Goal: Task Accomplishment & Management: Complete application form

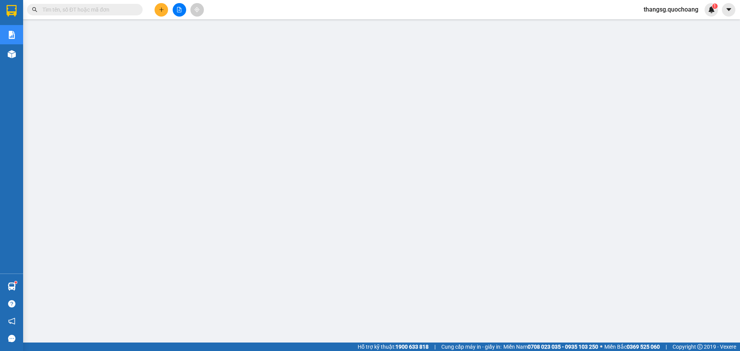
click at [113, 12] on input "text" at bounding box center [87, 9] width 91 height 8
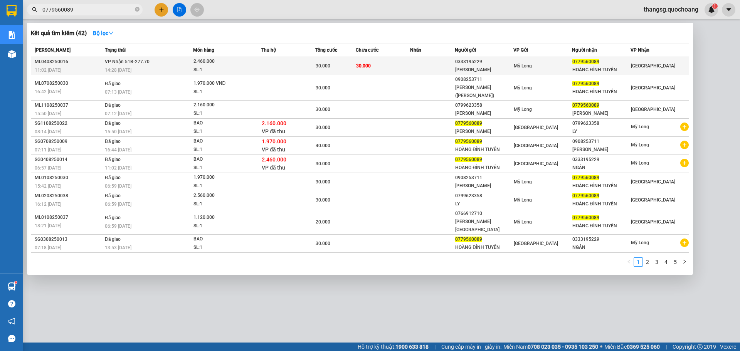
type input "0779560089"
click at [184, 69] on div "14:28 [DATE]" at bounding box center [149, 70] width 88 height 8
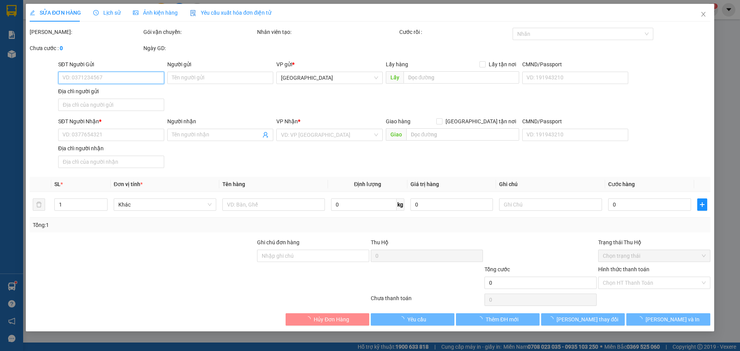
type input "0333195229"
type input "[PERSON_NAME]"
type input "ẤP 2 [GEOGRAPHIC_DATA]"
type input "0779560089"
type input "HOÀNG ĐÌNH TUYẾN"
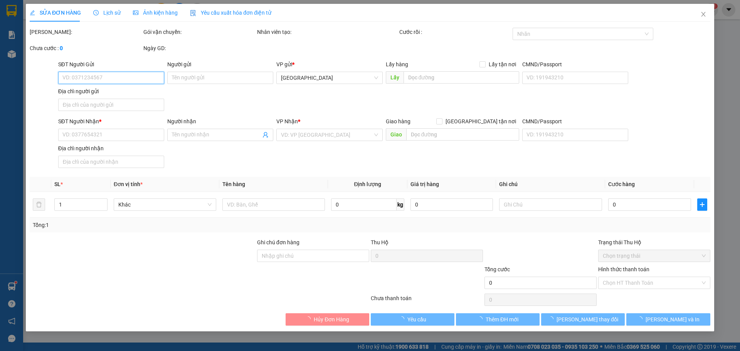
type input "30.000"
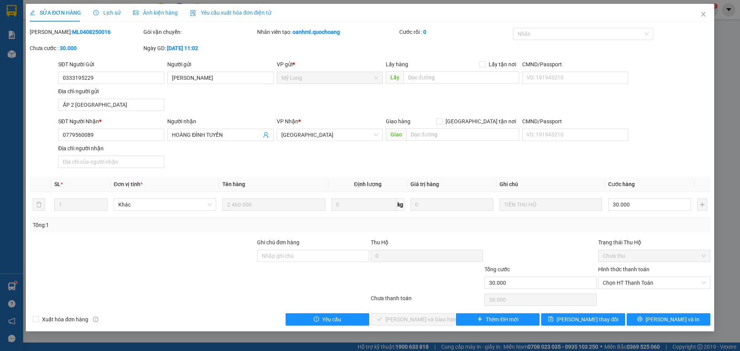
click at [108, 19] on div "Lịch sử" at bounding box center [106, 13] width 27 height 18
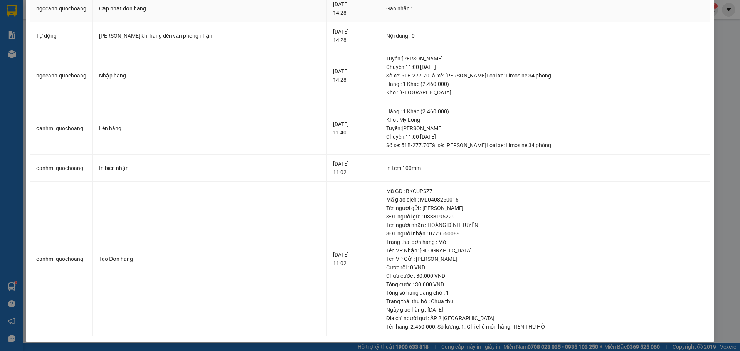
scroll to position [16, 0]
